Goal: Check status: Check status

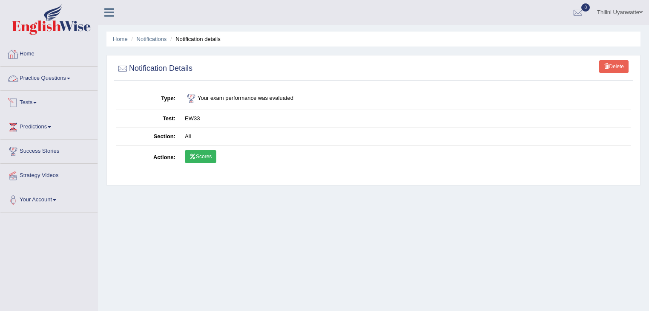
click at [29, 53] on link "Home" at bounding box center [48, 52] width 97 height 21
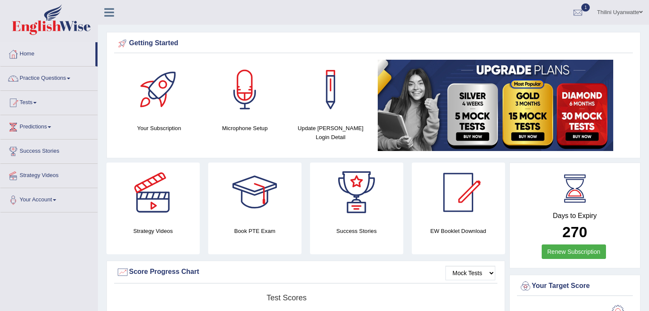
click at [578, 3] on link "1" at bounding box center [578, 11] width 26 height 22
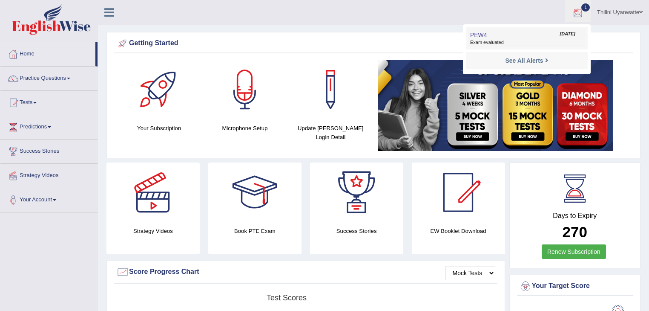
click at [473, 34] on span "PEW4" at bounding box center [478, 35] width 17 height 7
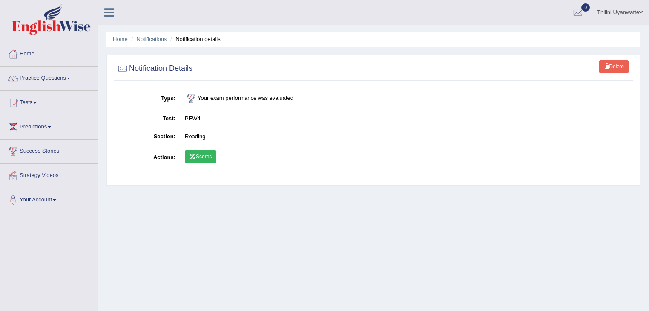
click at [213, 155] on link "Scores" at bounding box center [201, 156] width 32 height 13
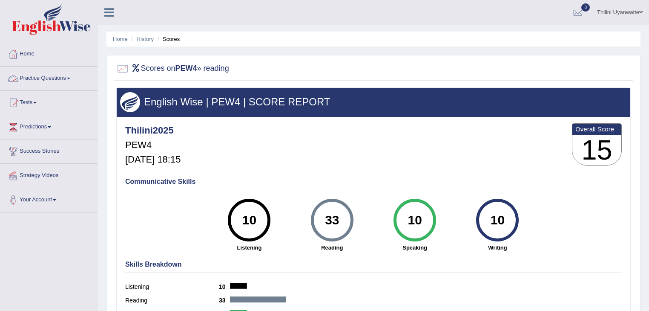
click at [30, 51] on link "Home" at bounding box center [48, 52] width 97 height 21
